Goal: Information Seeking & Learning: Learn about a topic

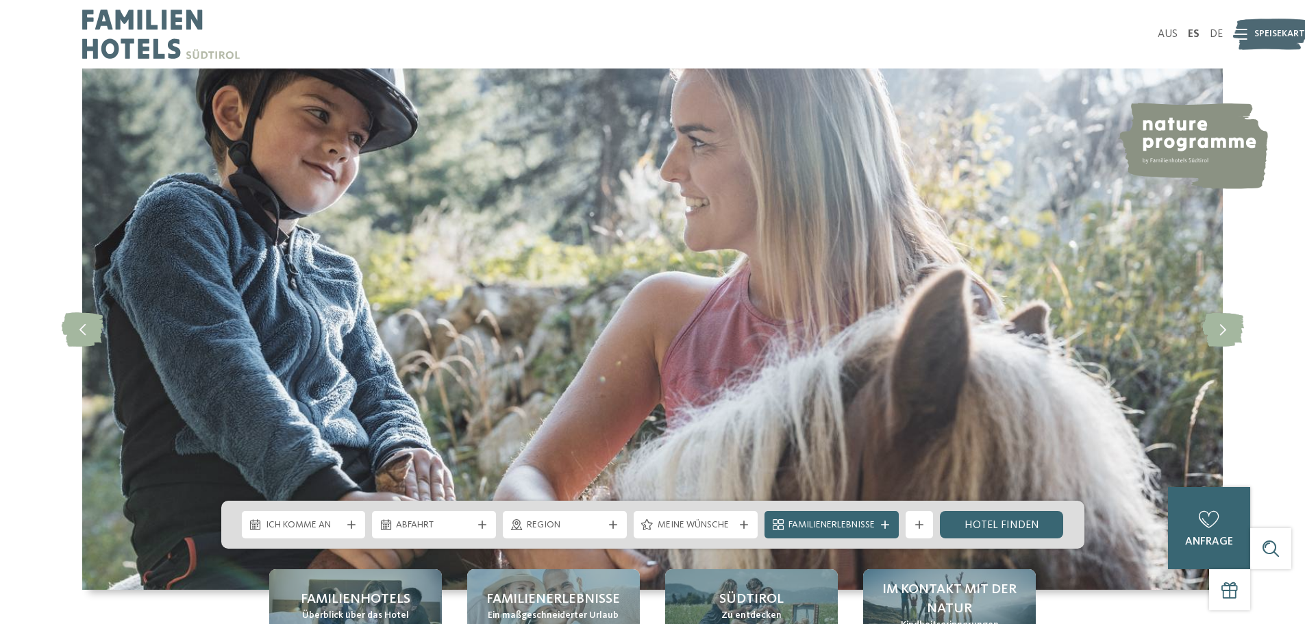
click at [1215, 314] on icon at bounding box center [1223, 329] width 42 height 34
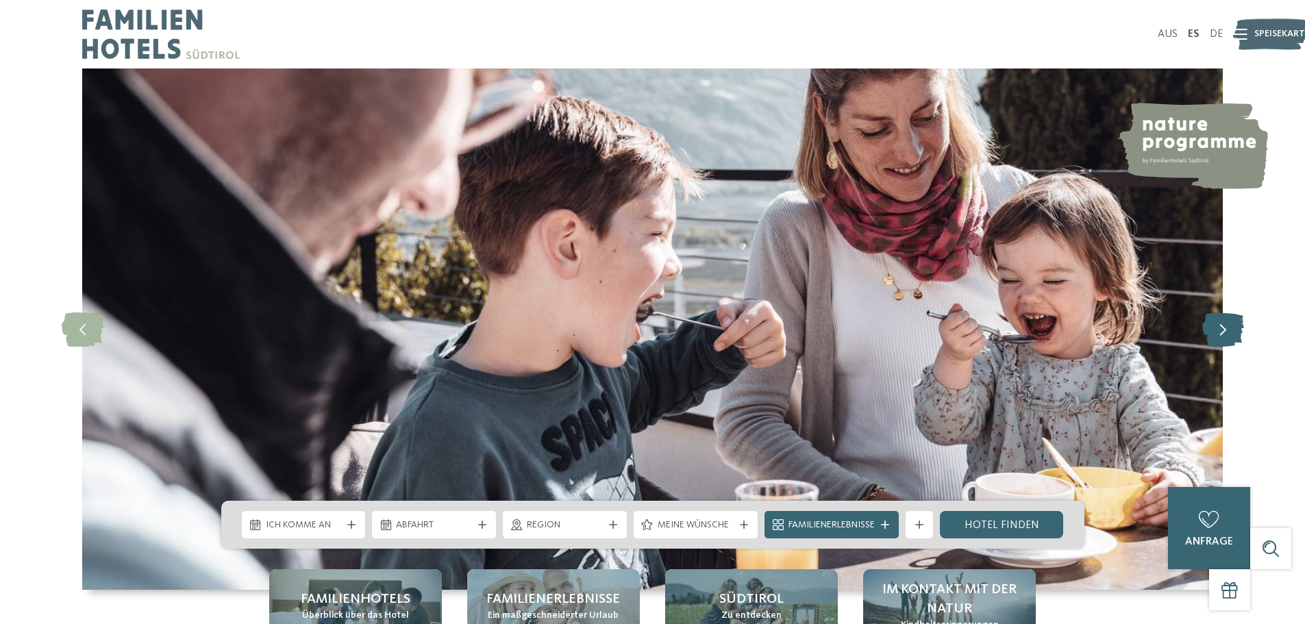
click at [1215, 327] on icon at bounding box center [1223, 329] width 42 height 34
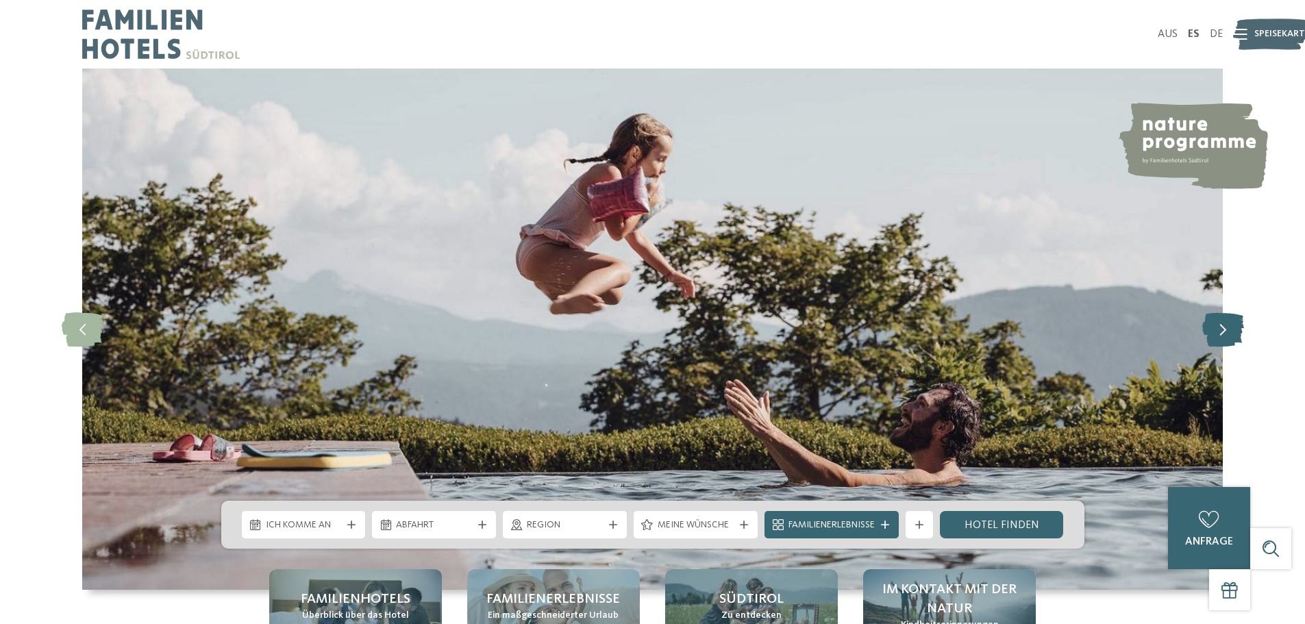
click at [1215, 327] on icon at bounding box center [1223, 329] width 42 height 34
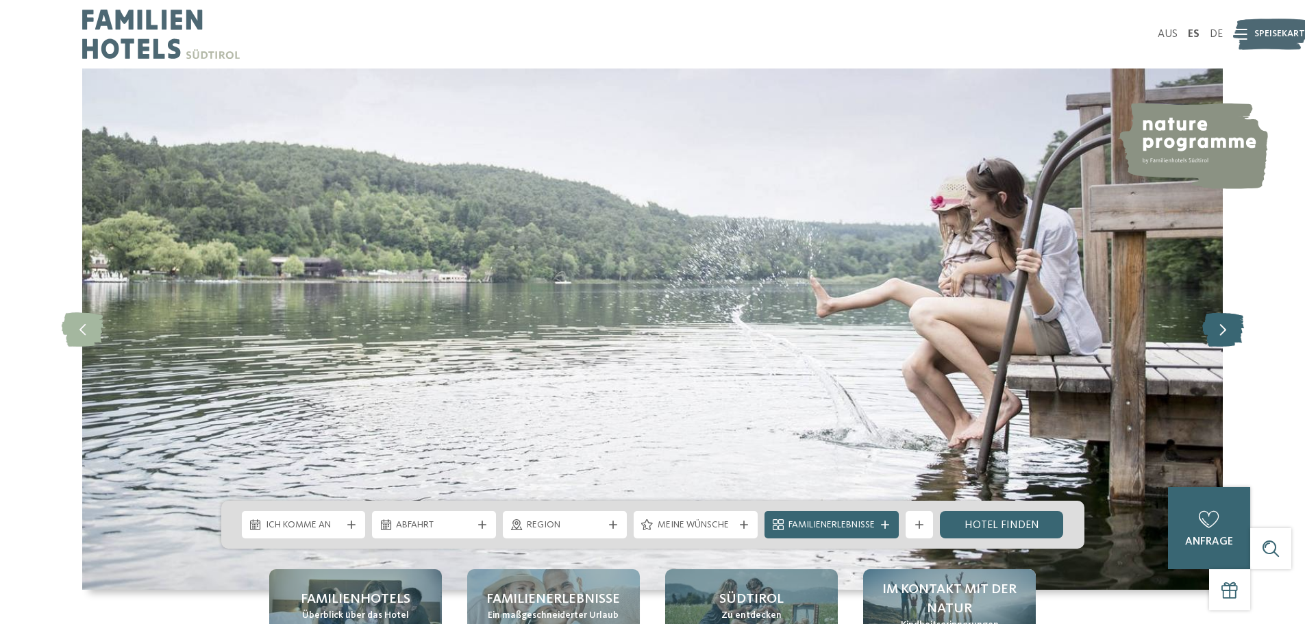
click at [1215, 327] on icon at bounding box center [1223, 329] width 42 height 34
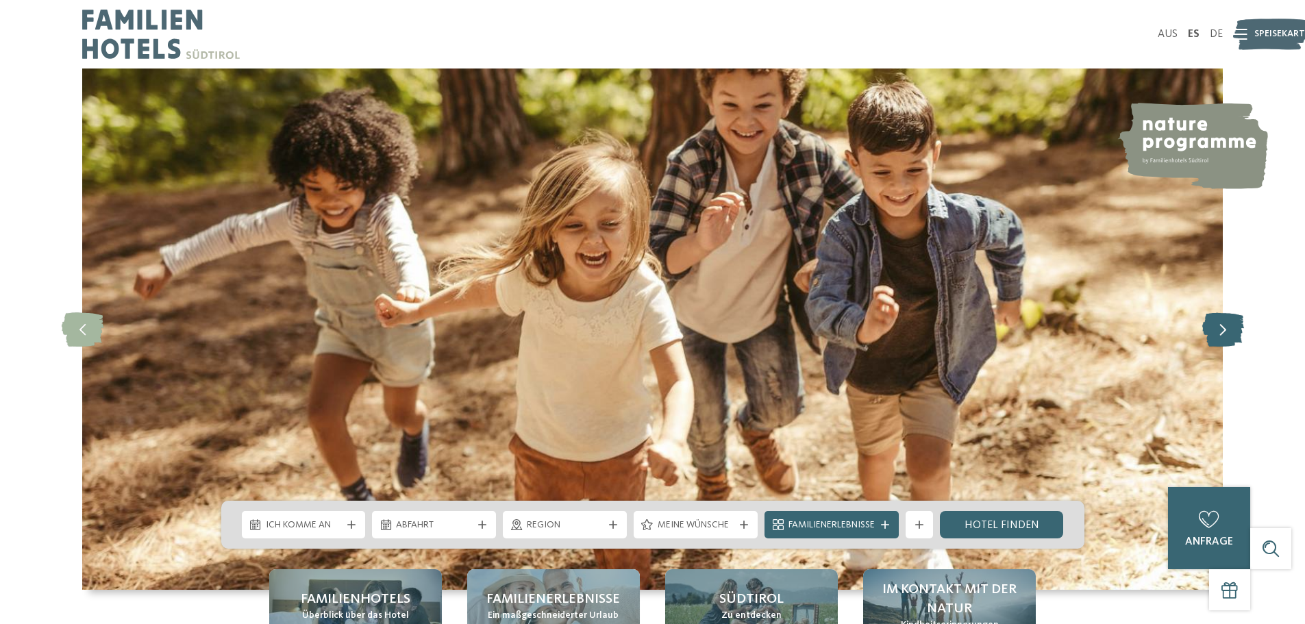
click at [1215, 327] on icon at bounding box center [1223, 329] width 42 height 34
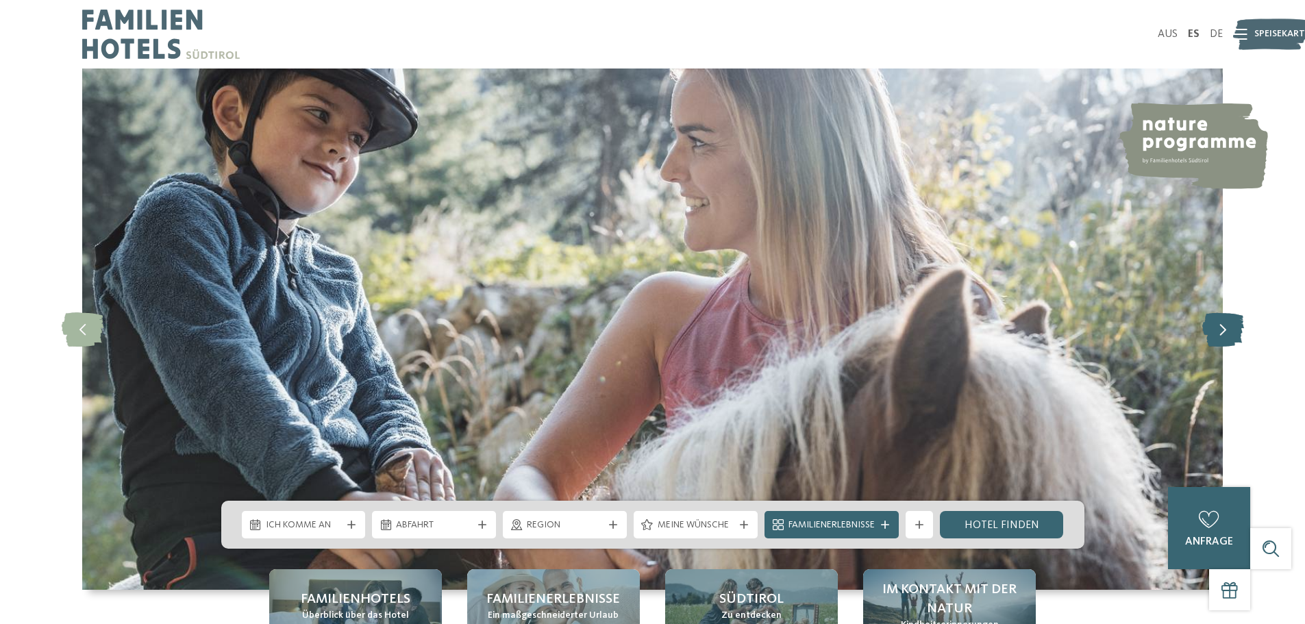
click at [1215, 327] on icon at bounding box center [1223, 329] width 42 height 34
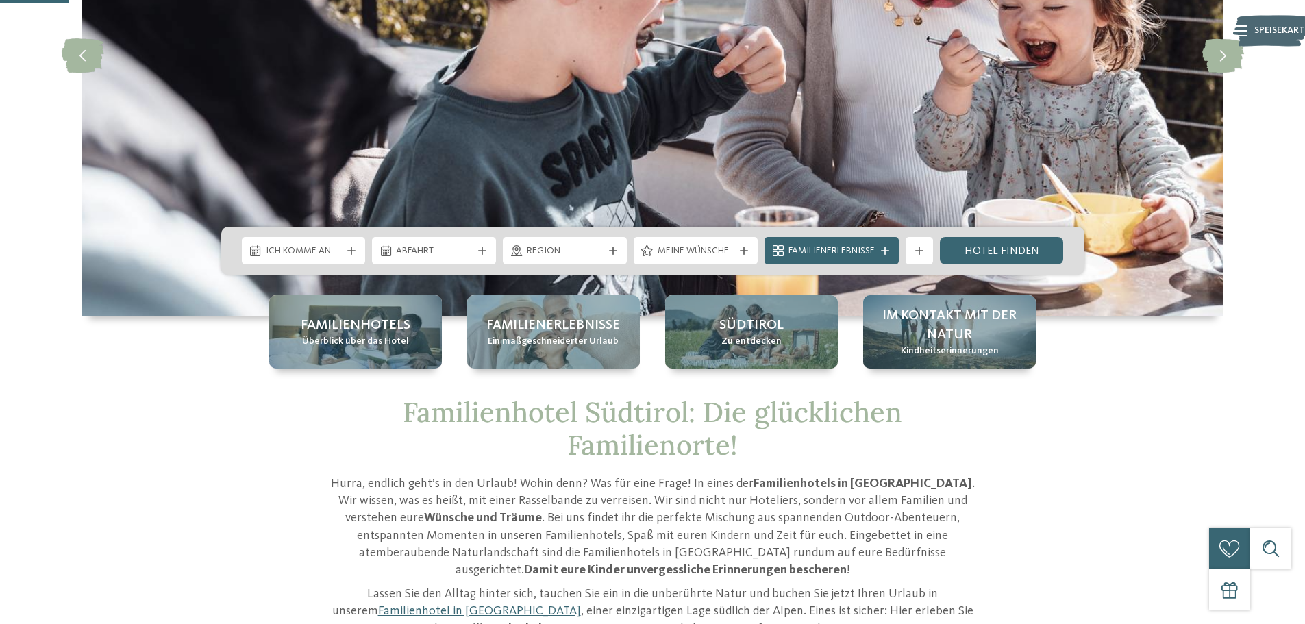
scroll to position [343, 0]
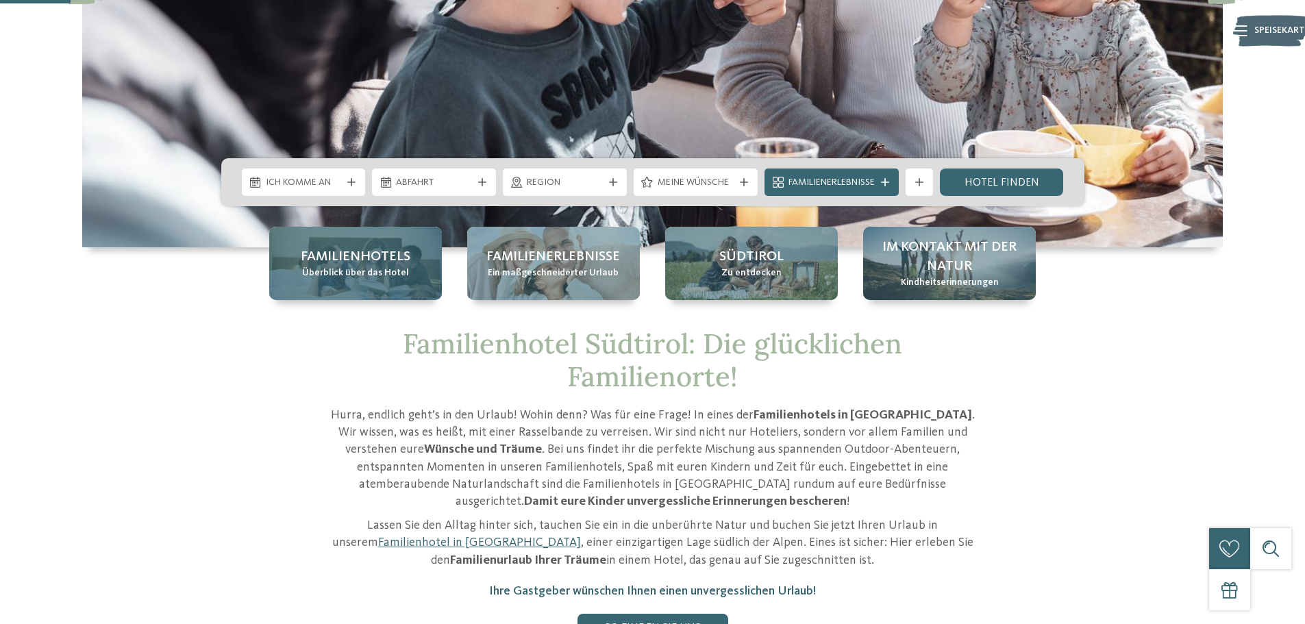
click at [425, 282] on div "Familienhotels Überblick über das Hotel" at bounding box center [355, 263] width 173 height 73
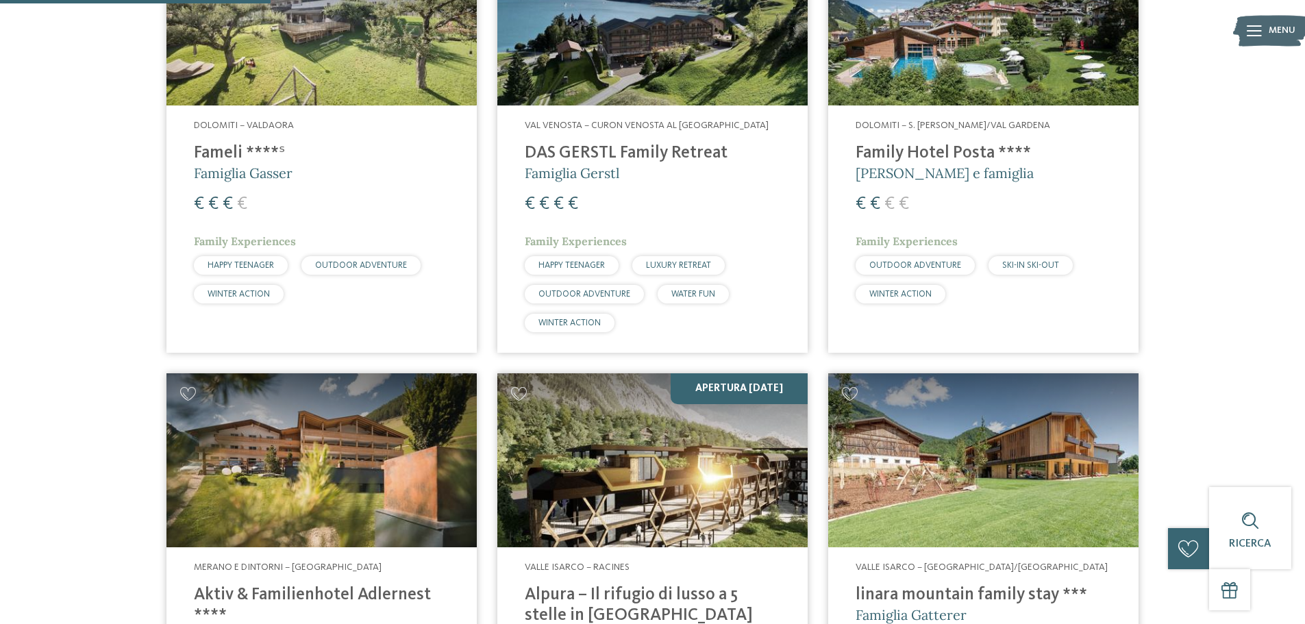
scroll to position [959, 0]
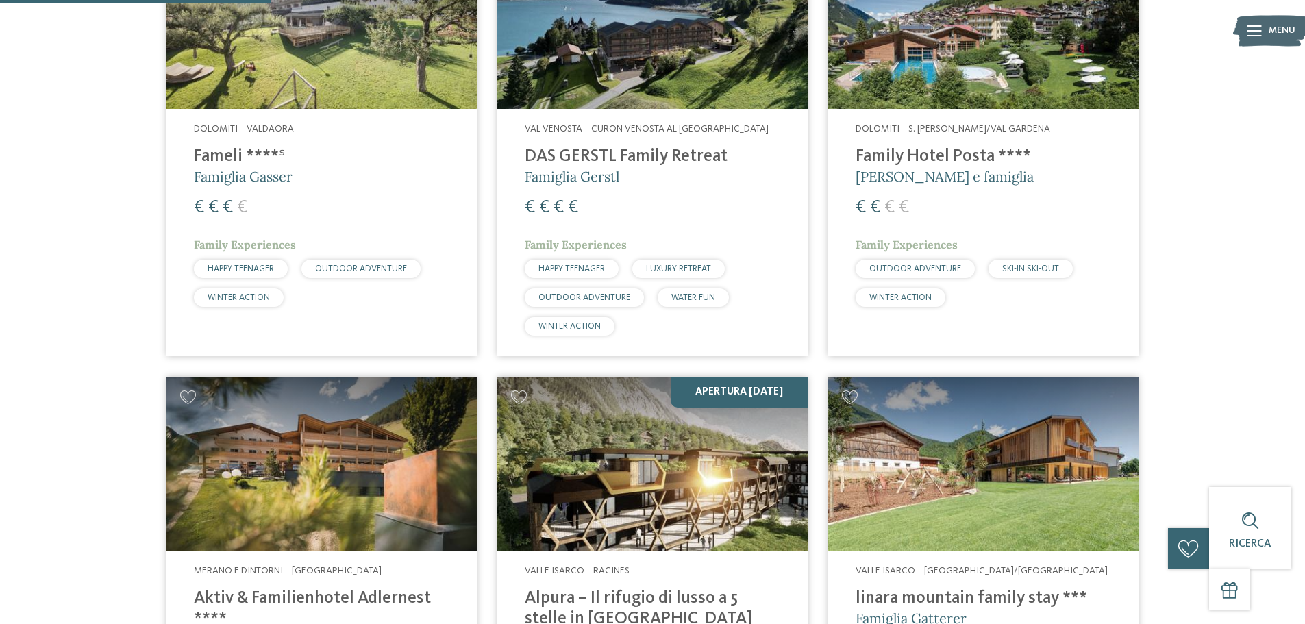
click at [346, 97] on img at bounding box center [321, 21] width 310 height 175
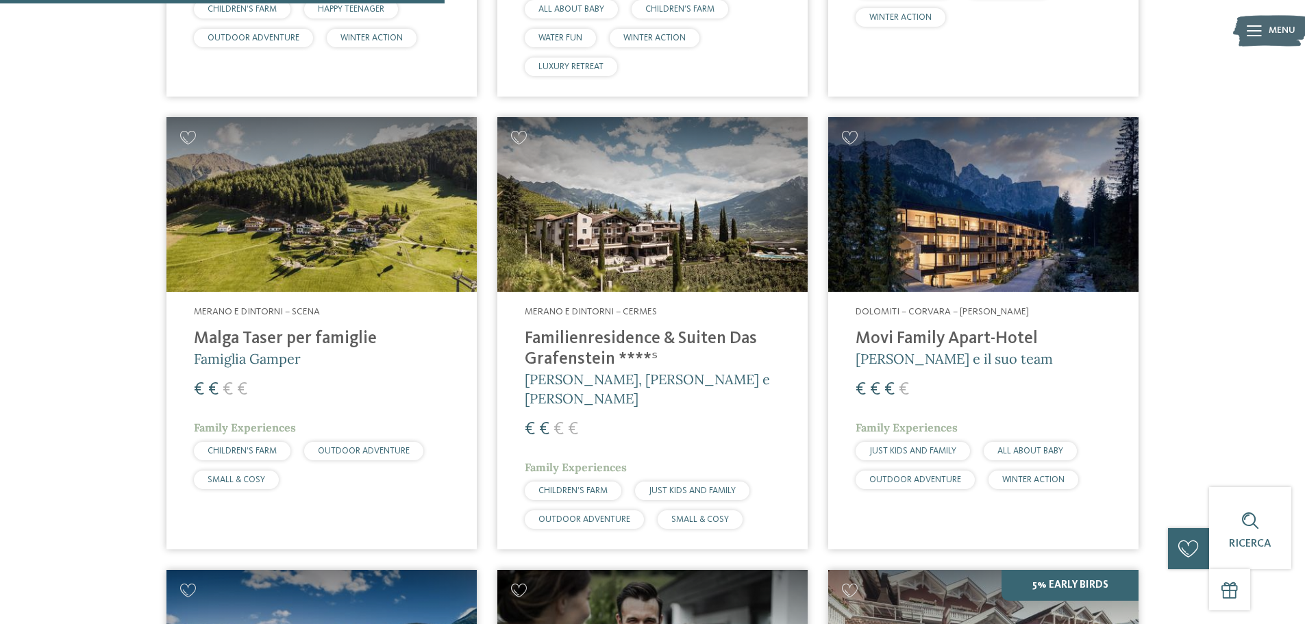
scroll to position [1918, 0]
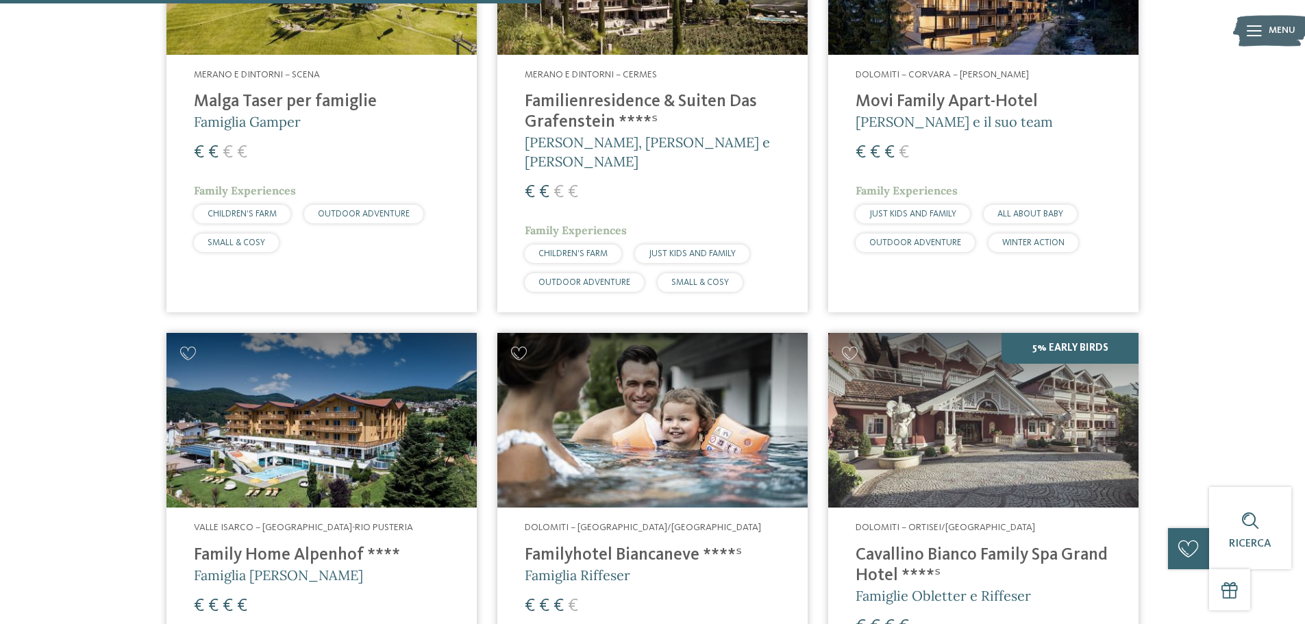
click at [693, 113] on h4 "Familienresidence & Suiten Das Grafenstein ****ˢ" at bounding box center [653, 112] width 256 height 41
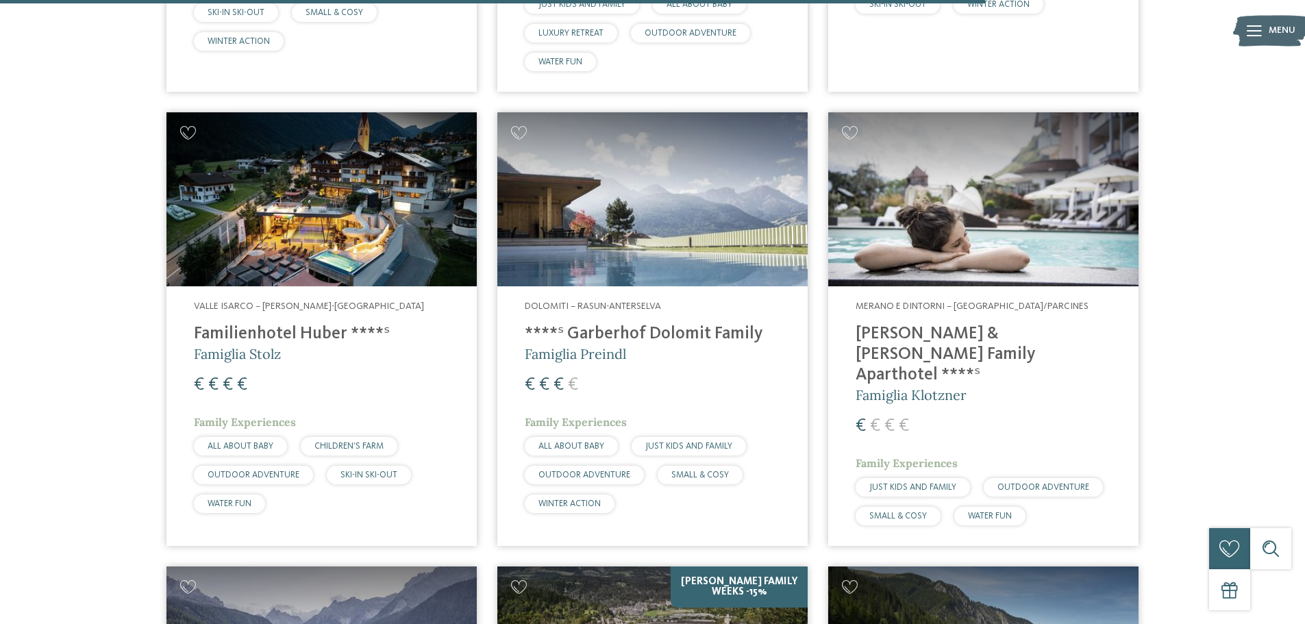
scroll to position [3494, 0]
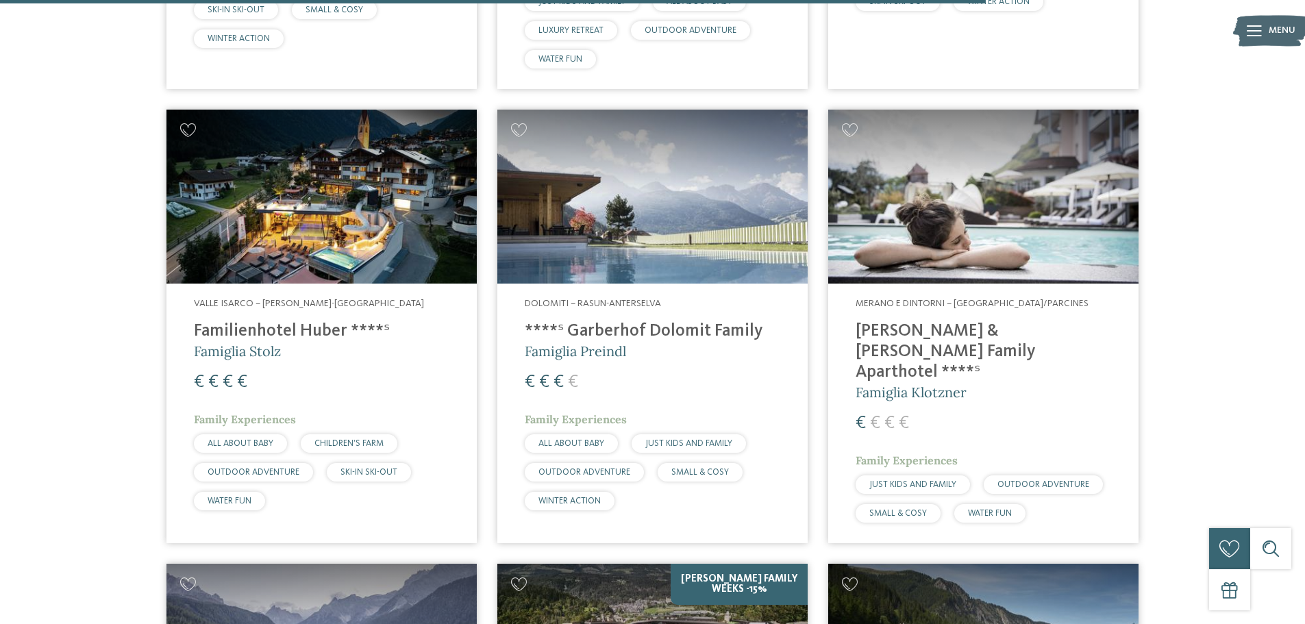
click at [918, 321] on h4 "Heidi & Edith Family Aparthotel ****ˢ" at bounding box center [984, 352] width 256 height 62
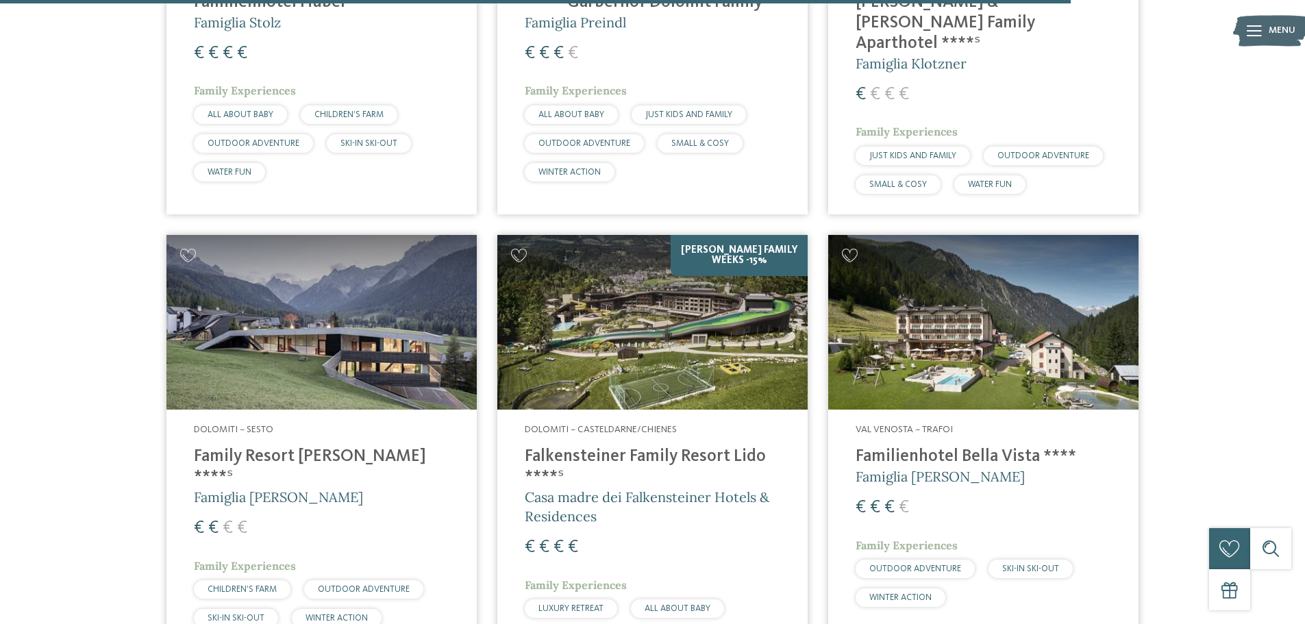
scroll to position [3905, 0]
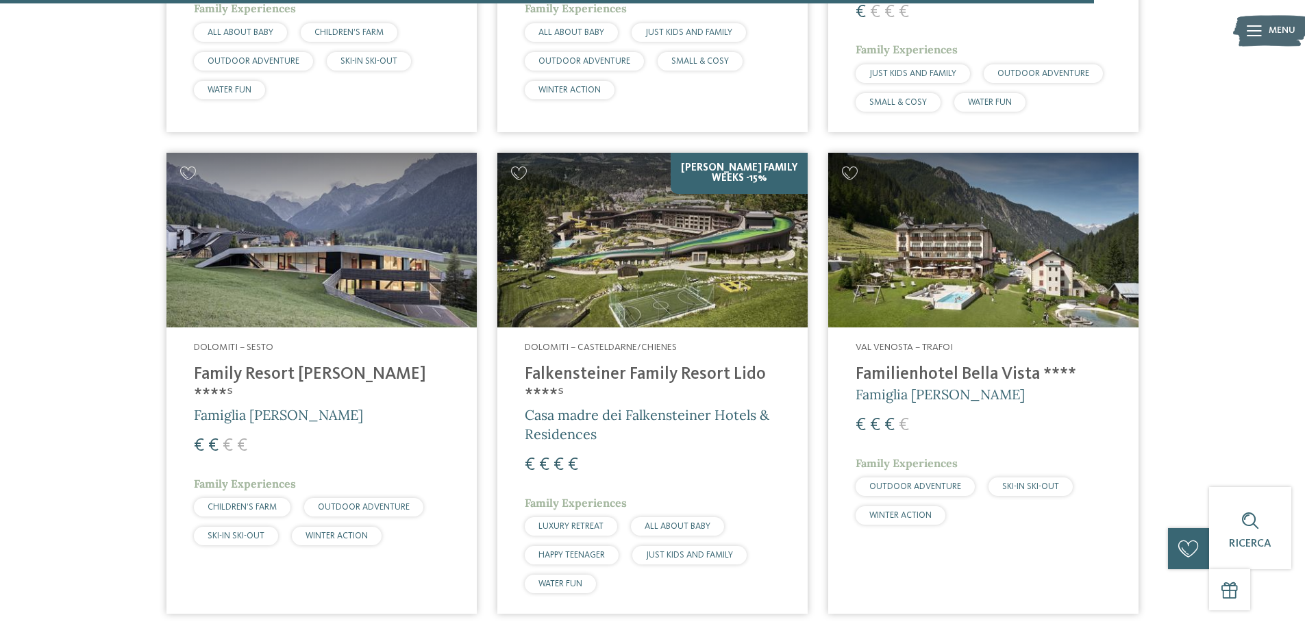
click at [630, 364] on h4 "Falkensteiner Family Resort Lido ****ˢ" at bounding box center [653, 384] width 256 height 41
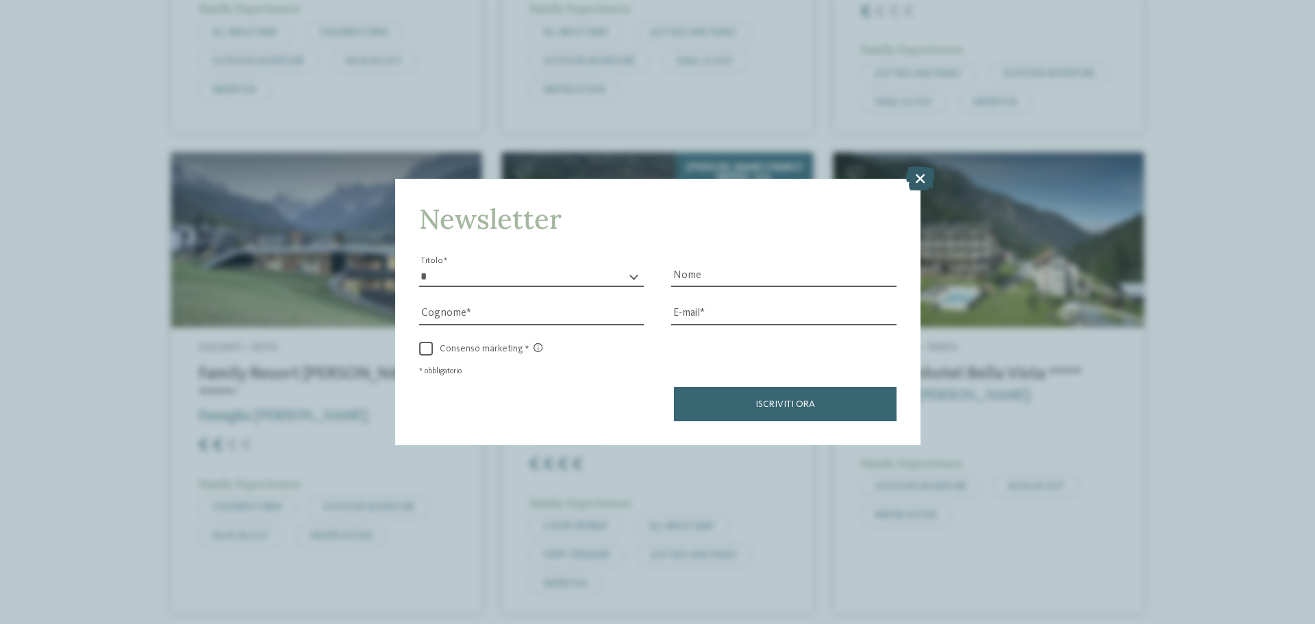
click at [911, 180] on icon at bounding box center [920, 178] width 29 height 24
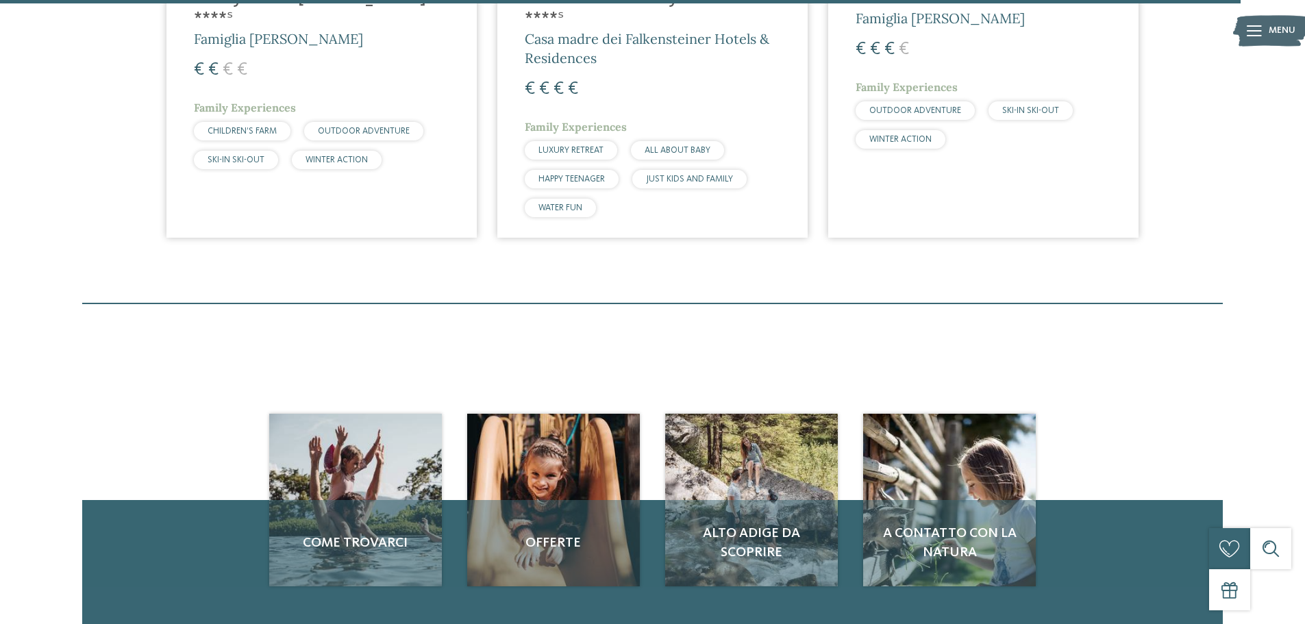
scroll to position [4453, 0]
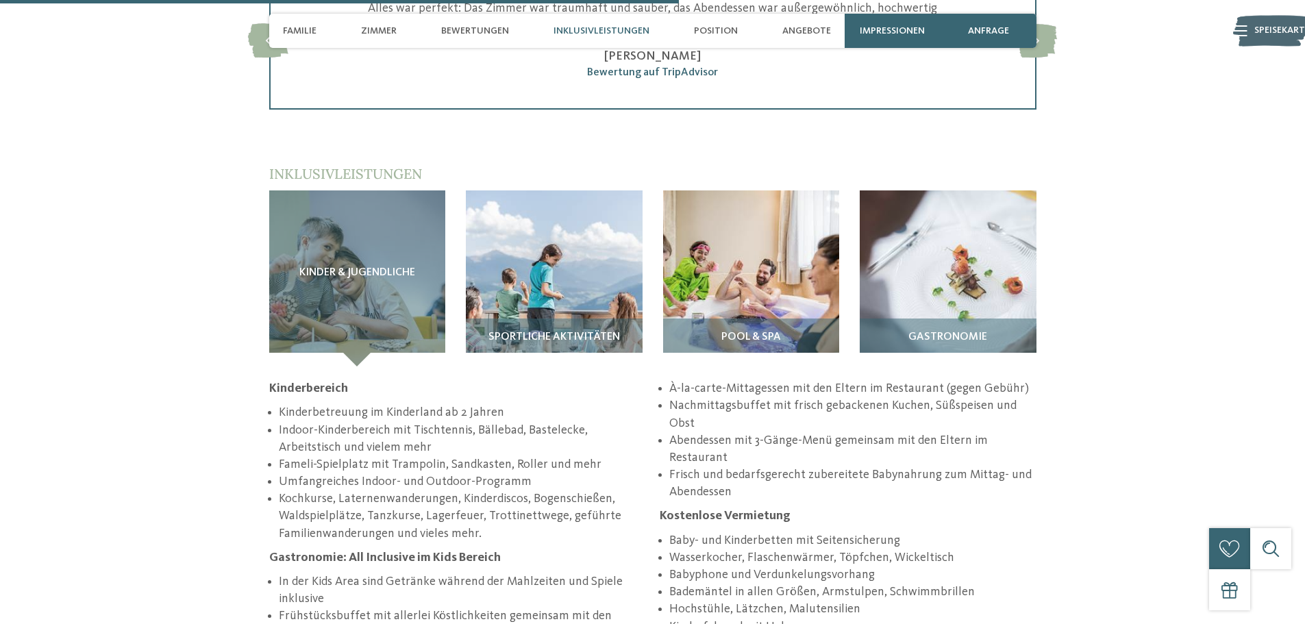
scroll to position [2261, 0]
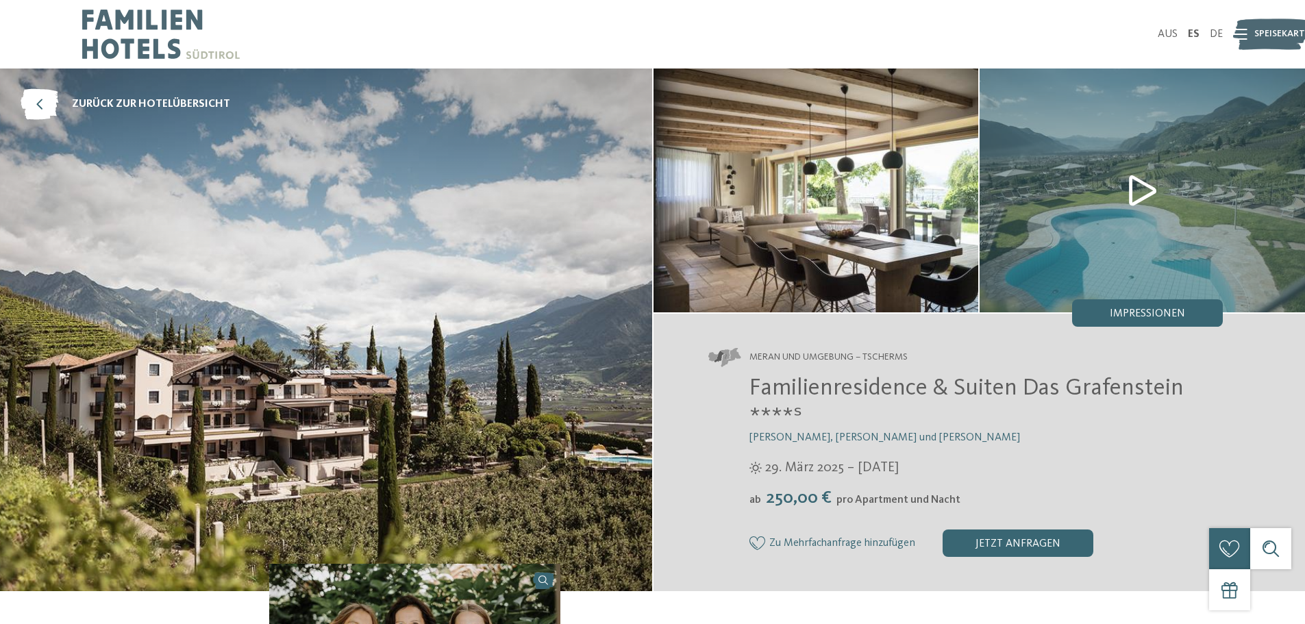
click at [1172, 190] on img at bounding box center [1142, 191] width 325 height 244
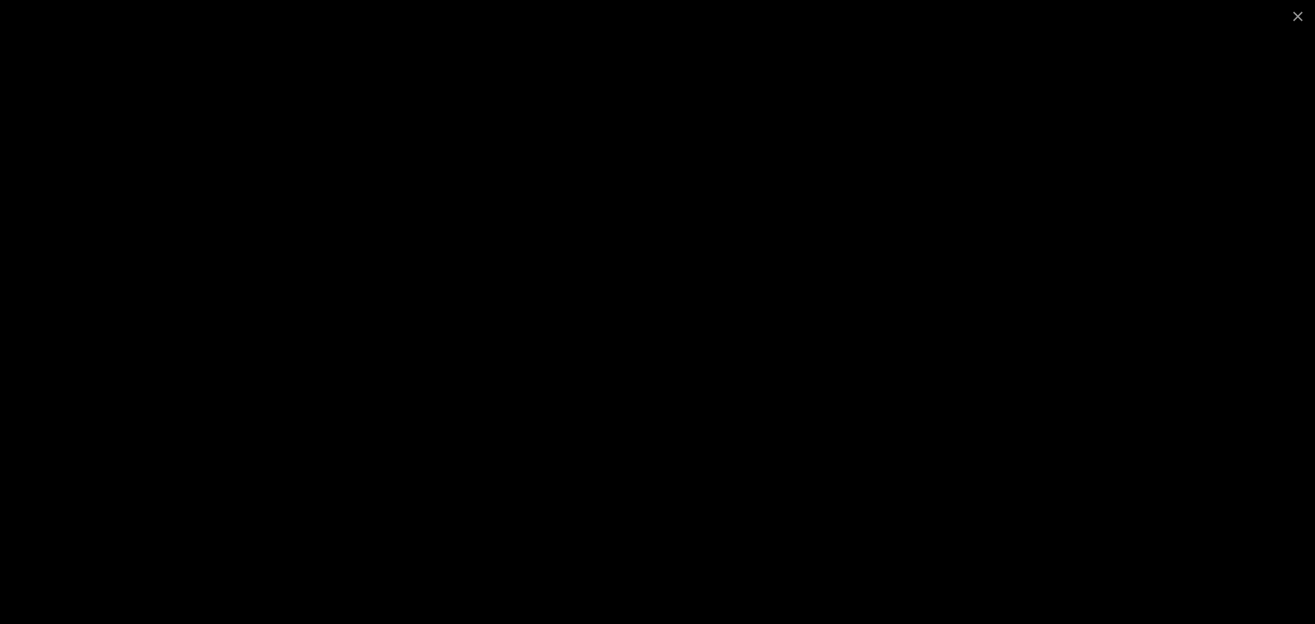
click at [207, 123] on div at bounding box center [657, 312] width 1315 height 624
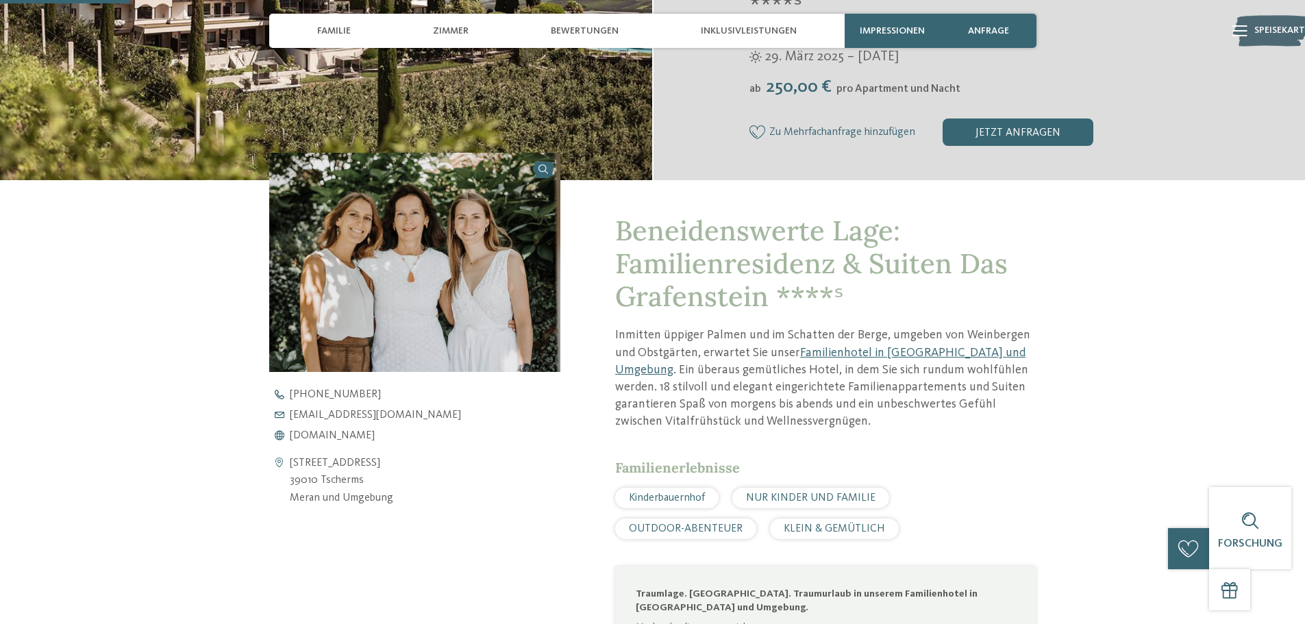
scroll to position [206, 0]
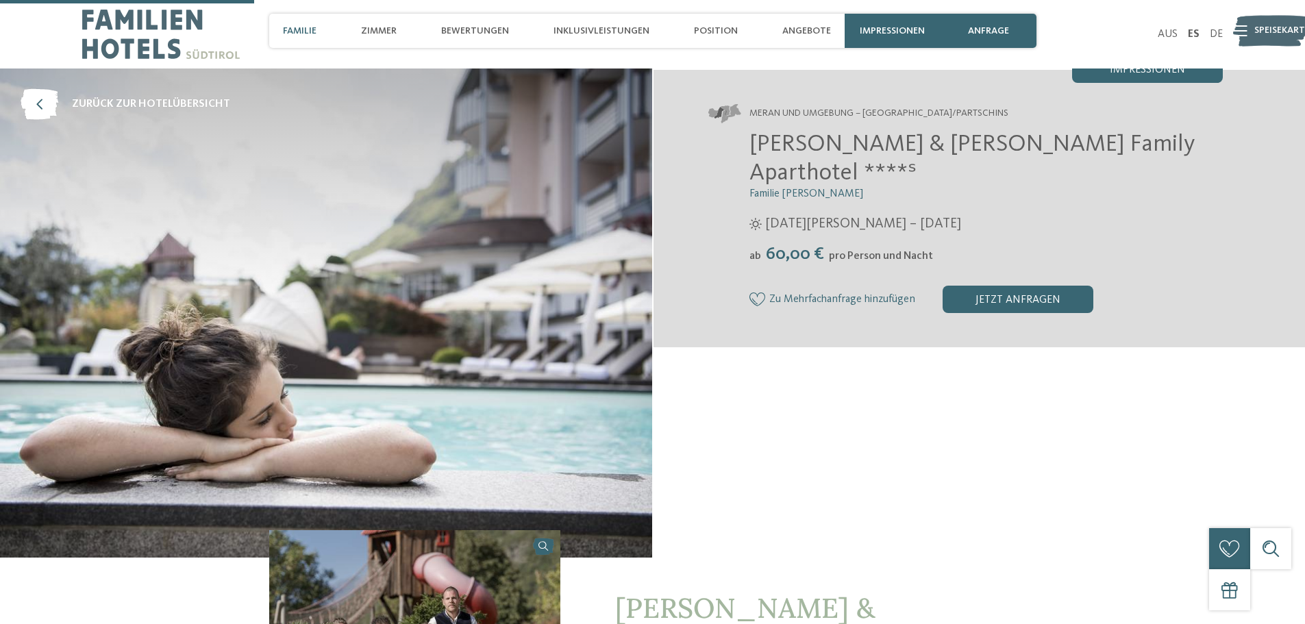
scroll to position [822, 0]
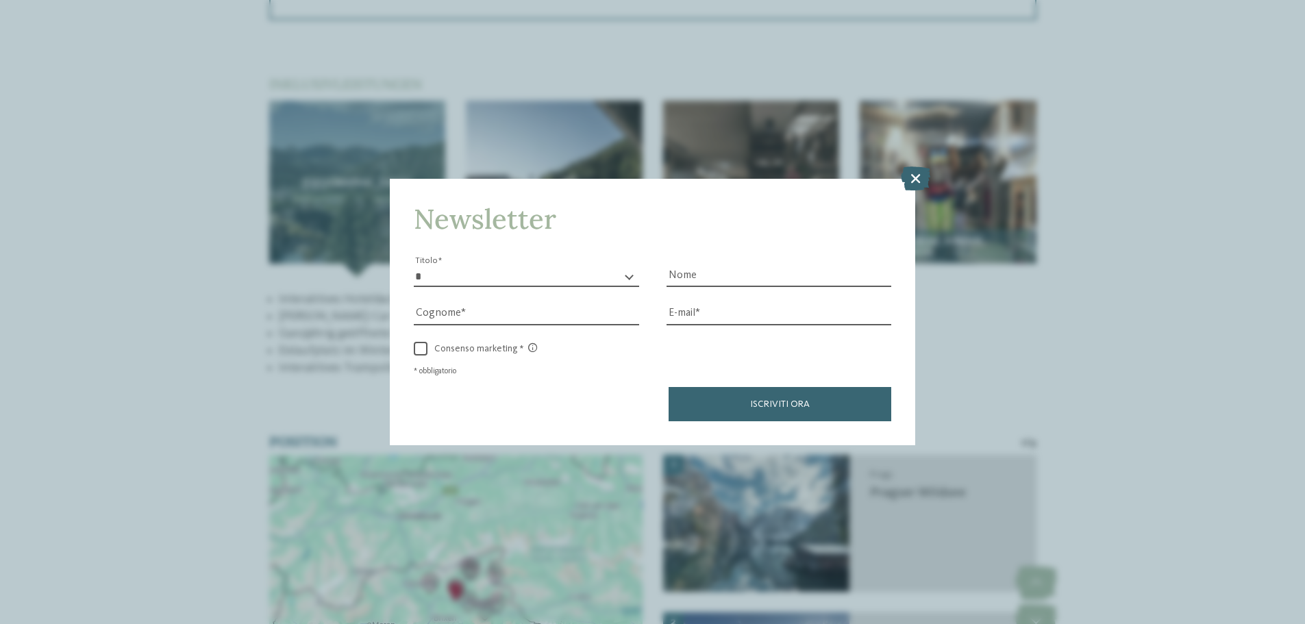
scroll to position [2261, 0]
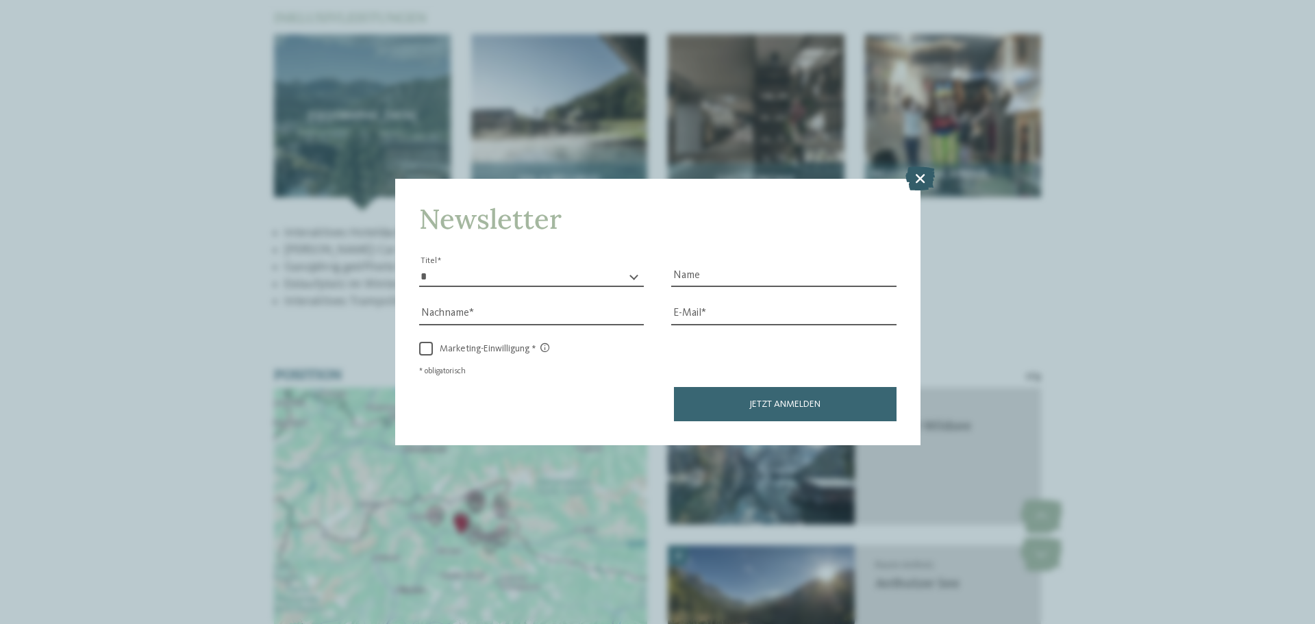
click at [926, 185] on icon at bounding box center [920, 178] width 29 height 24
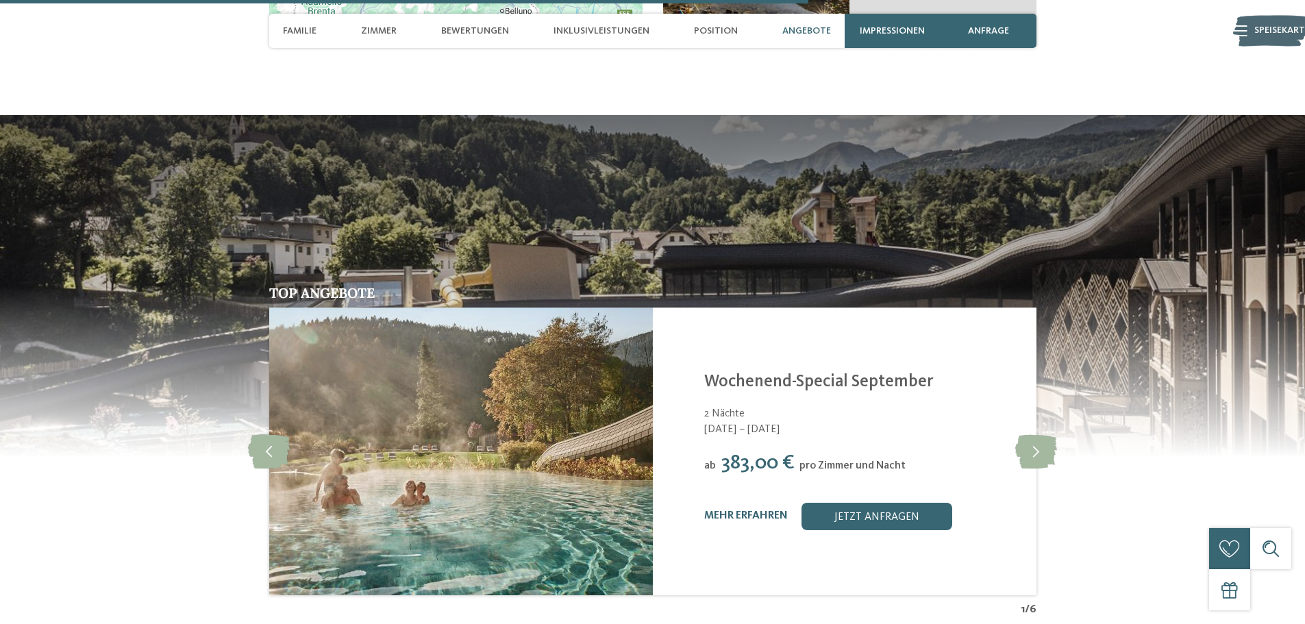
scroll to position [2946, 0]
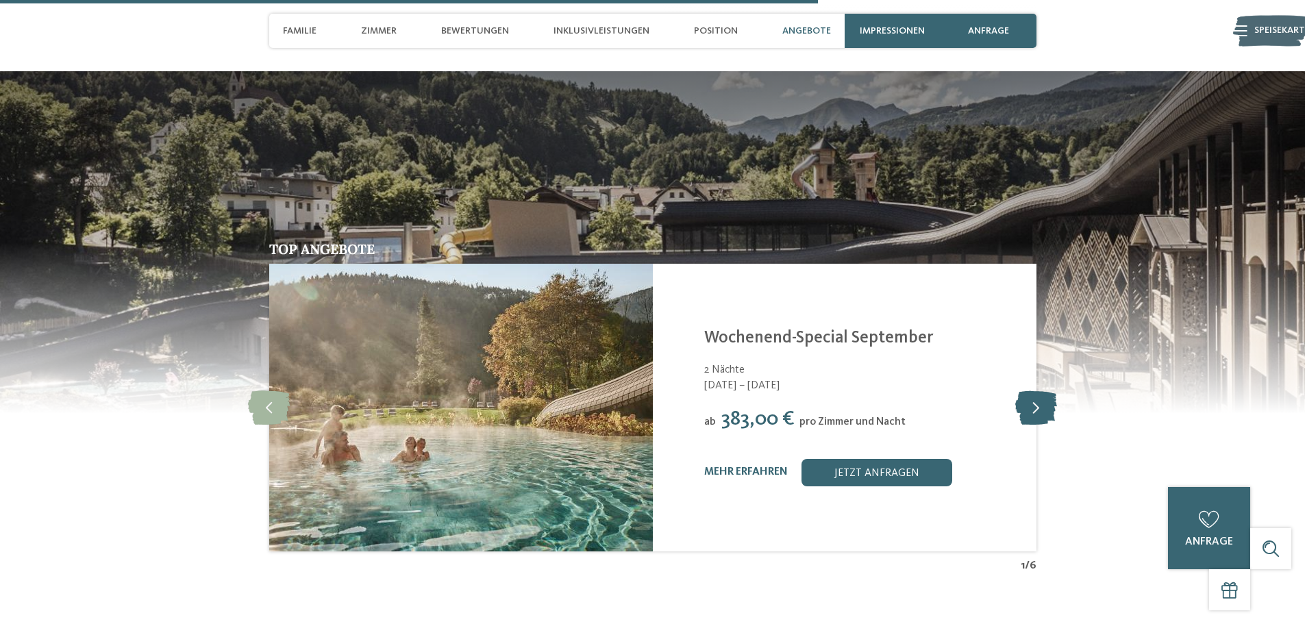
click at [1055, 391] on icon at bounding box center [1036, 408] width 42 height 34
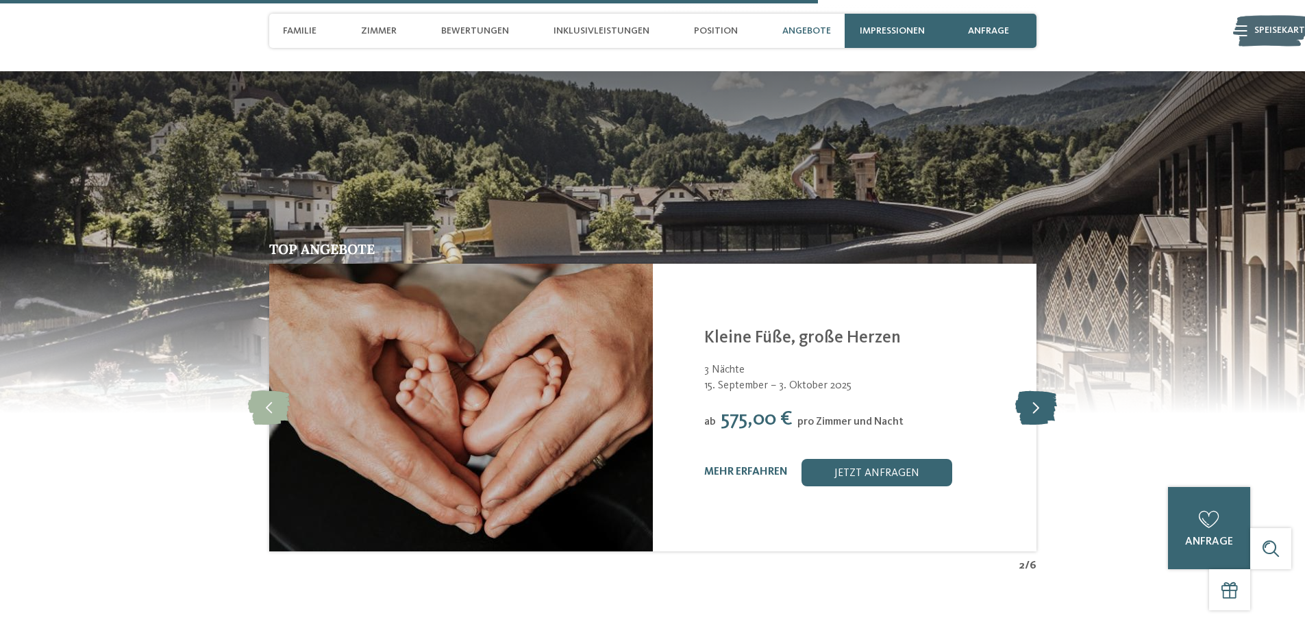
click at [1052, 391] on icon at bounding box center [1036, 408] width 42 height 34
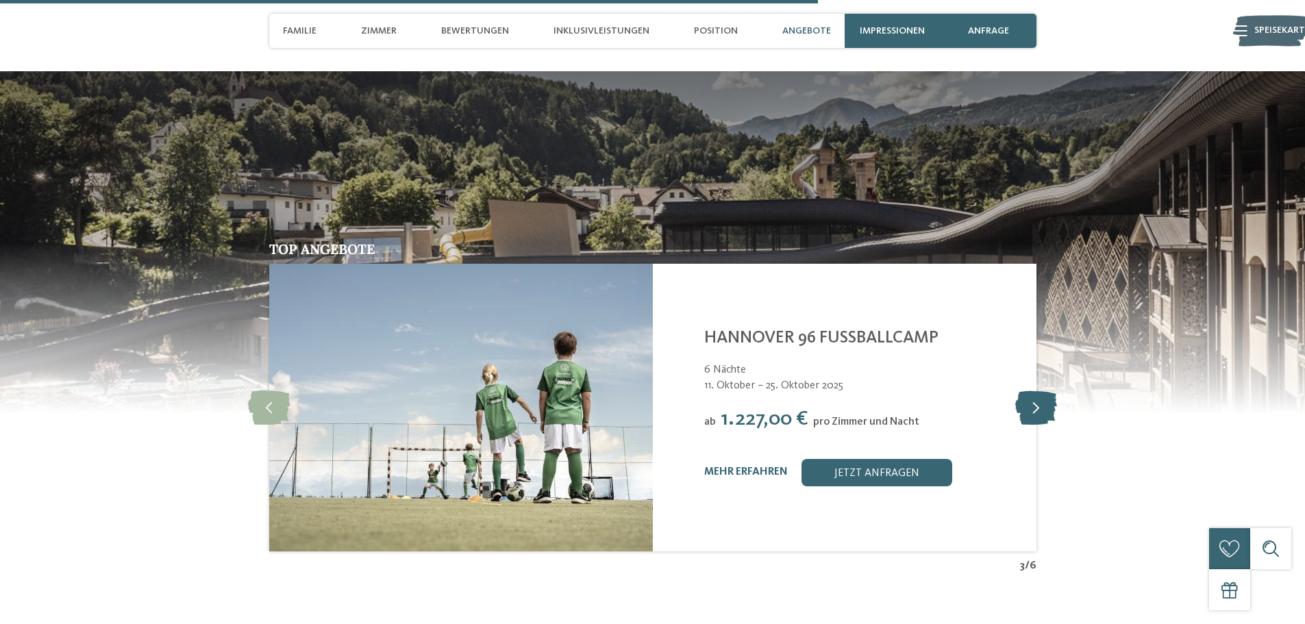
click at [1052, 391] on icon at bounding box center [1036, 408] width 42 height 34
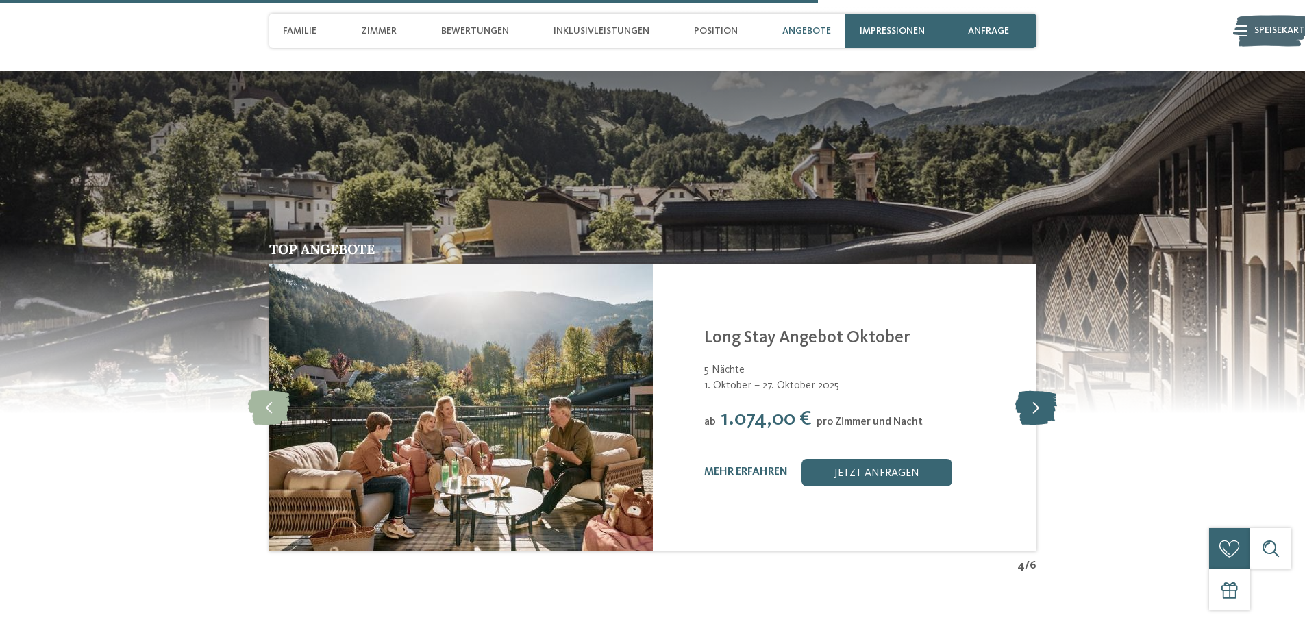
click at [1052, 391] on icon at bounding box center [1036, 408] width 42 height 34
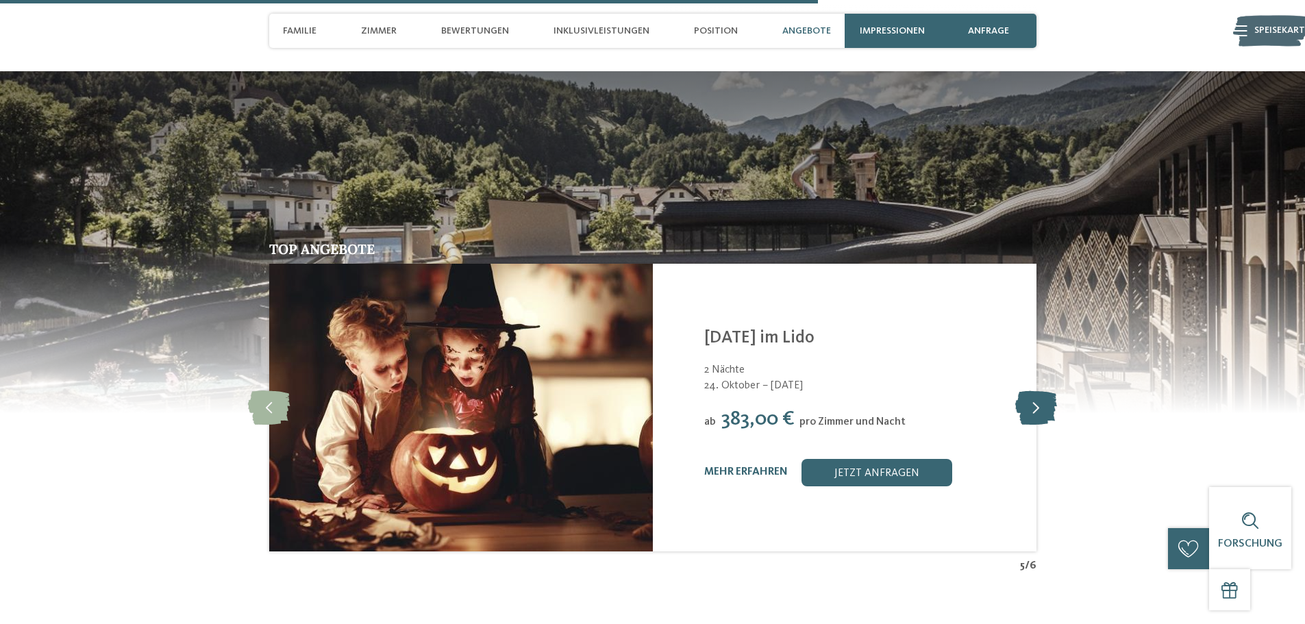
click at [1052, 391] on icon at bounding box center [1036, 408] width 42 height 34
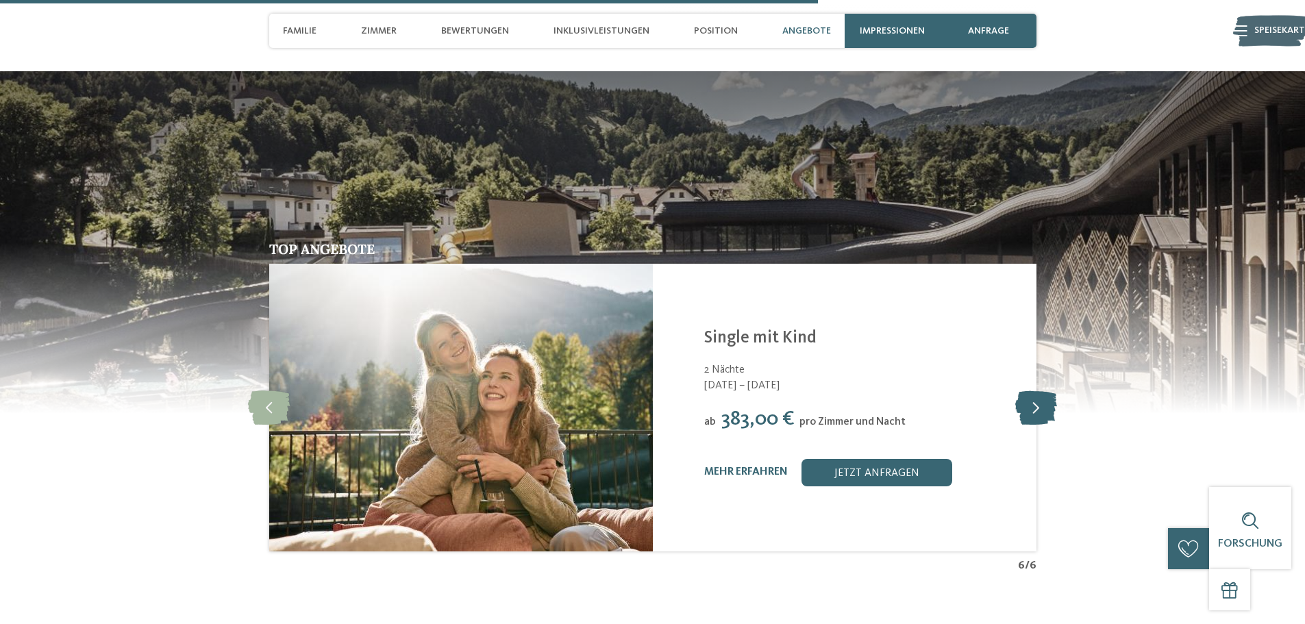
click at [1052, 391] on icon at bounding box center [1036, 408] width 42 height 34
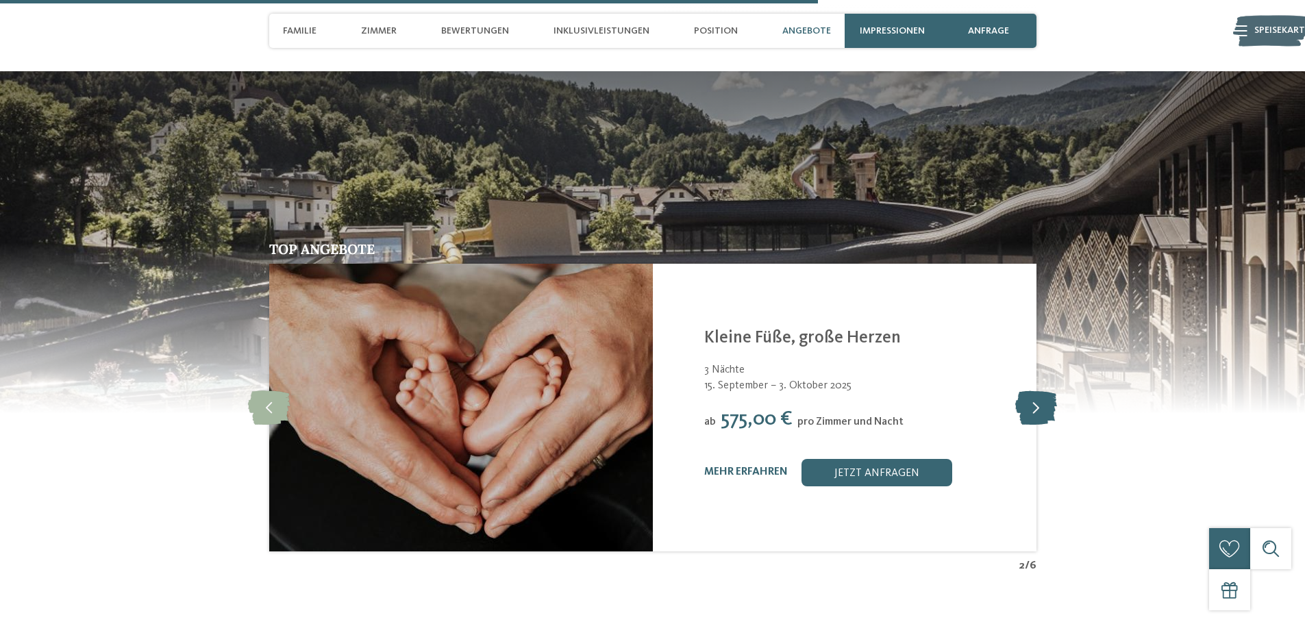
click at [1052, 391] on icon at bounding box center [1036, 408] width 42 height 34
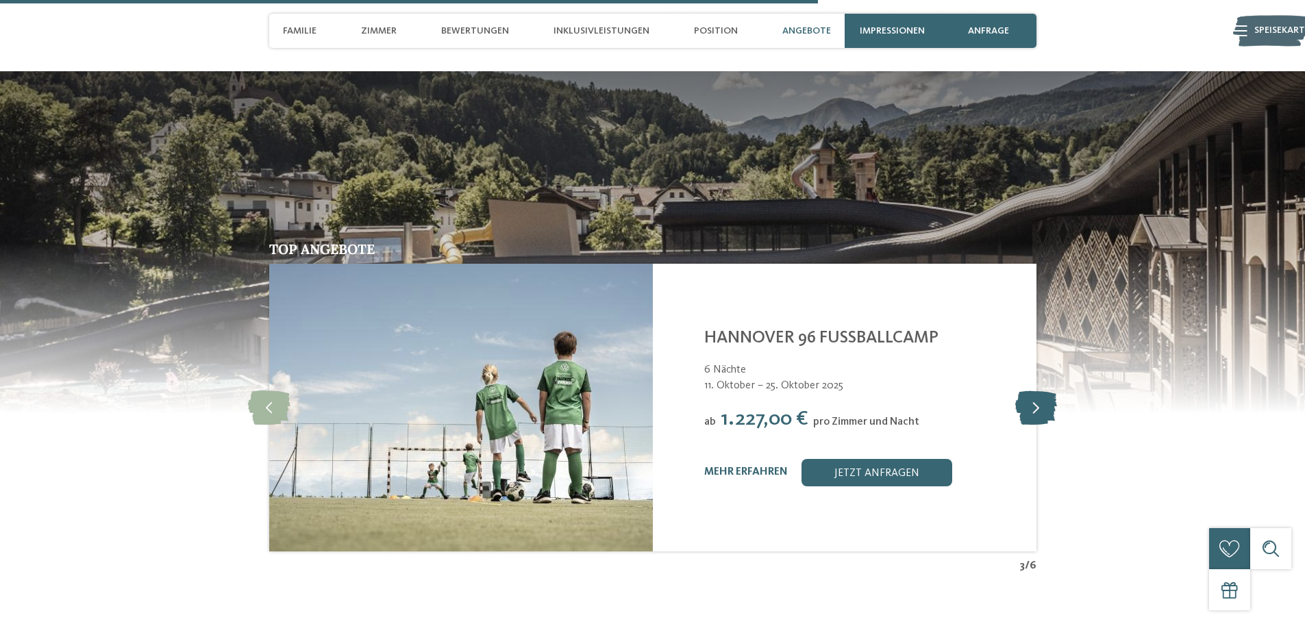
click at [1052, 391] on icon at bounding box center [1036, 408] width 42 height 34
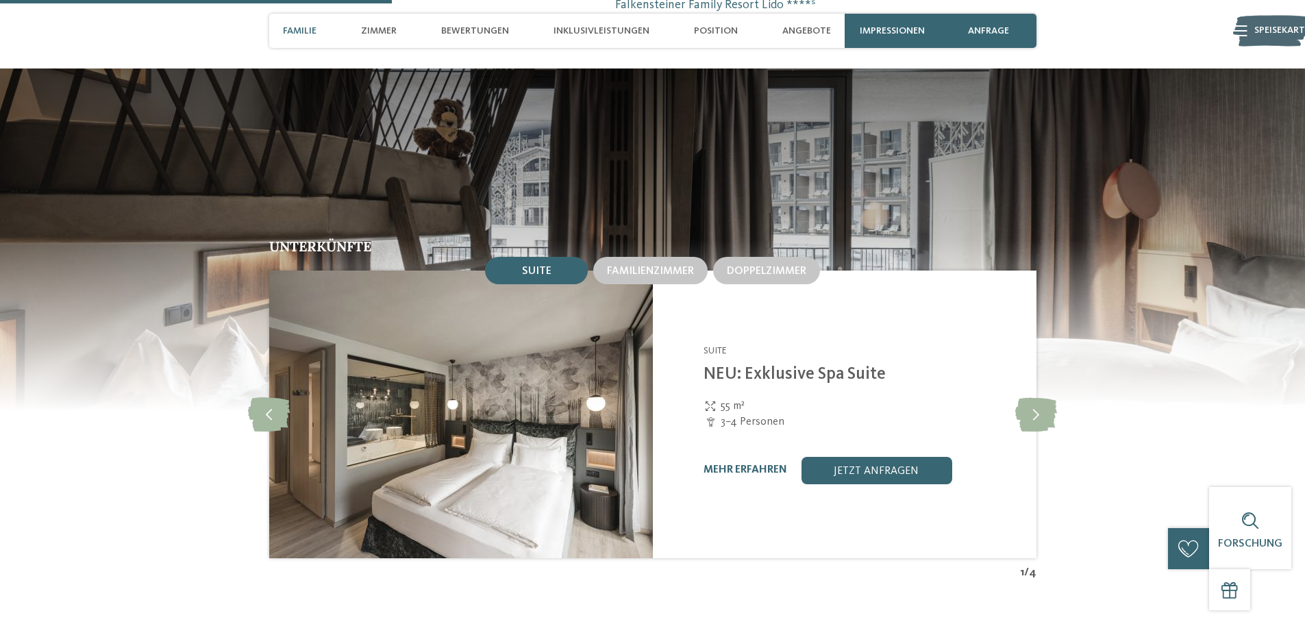
scroll to position [1302, 0]
